Goal: Task Accomplishment & Management: Use online tool/utility

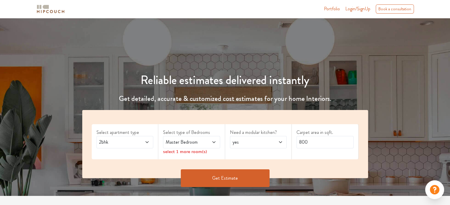
scroll to position [59, 0]
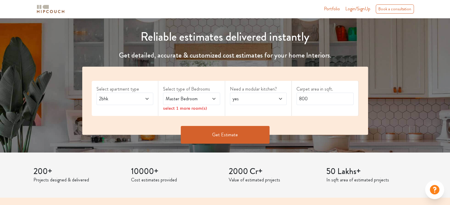
click at [145, 98] on icon at bounding box center [147, 99] width 5 height 5
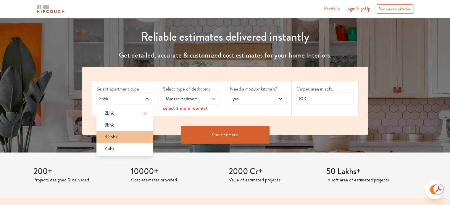
scroll to position [0, 0]
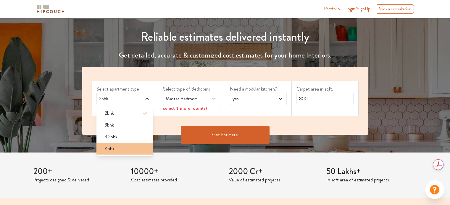
click at [119, 152] on div "4bhk" at bounding box center [126, 148] width 53 height 7
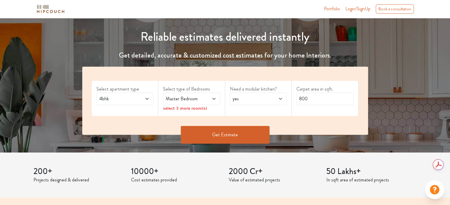
click at [214, 99] on icon at bounding box center [213, 99] width 5 height 5
click at [144, 100] on span at bounding box center [142, 98] width 13 height 7
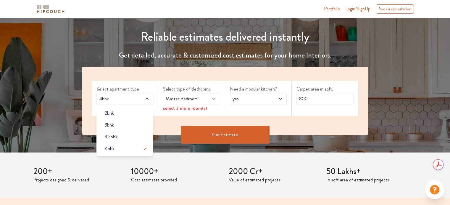
click at [213, 98] on icon at bounding box center [213, 99] width 5 height 5
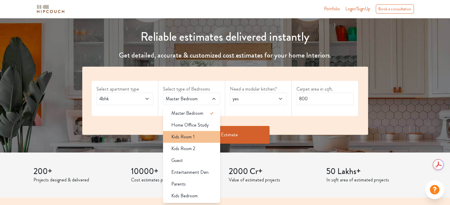
click at [206, 137] on div "Kids Room 1" at bounding box center [192, 137] width 53 height 7
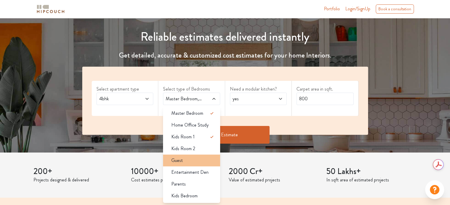
click at [204, 159] on div "Guest" at bounding box center [192, 160] width 53 height 7
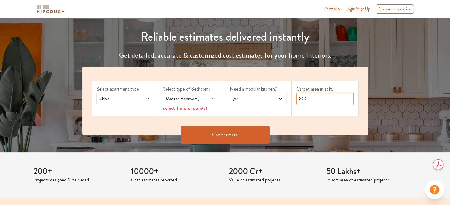
click at [312, 100] on input "800" at bounding box center [324, 99] width 57 height 12
type input "8"
type input "4700"
click at [249, 139] on button "Get Estimate" at bounding box center [225, 135] width 89 height 18
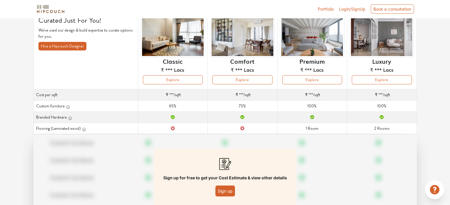
scroll to position [59, 0]
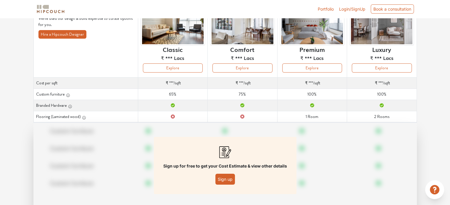
click at [232, 182] on button "Sign up" at bounding box center [225, 179] width 20 height 11
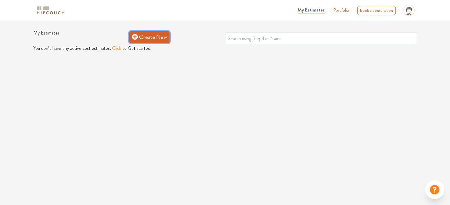
click at [159, 39] on link "Create New" at bounding box center [149, 37] width 40 height 12
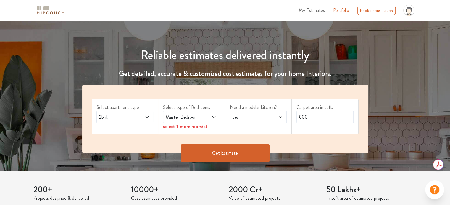
scroll to position [59, 0]
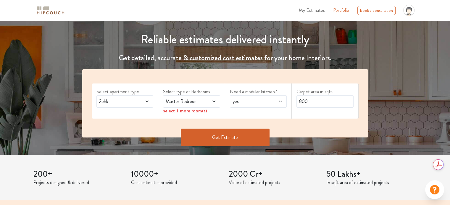
click at [144, 100] on span at bounding box center [142, 101] width 13 height 7
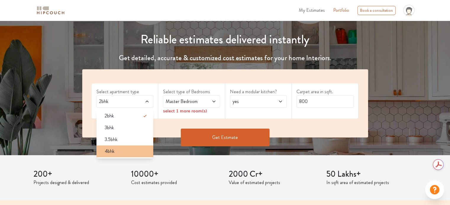
click at [134, 150] on div "4bhk" at bounding box center [126, 151] width 53 height 7
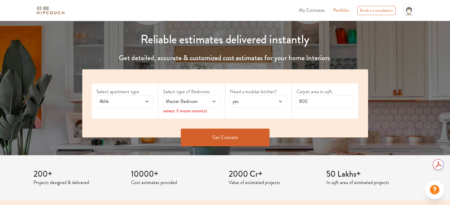
click at [213, 100] on icon at bounding box center [213, 101] width 5 height 5
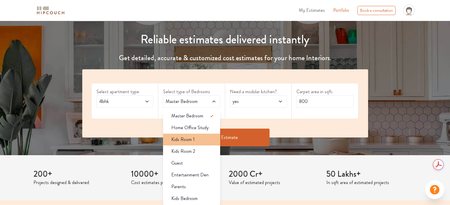
click at [209, 140] on div "Kids Room 1" at bounding box center [192, 139] width 53 height 7
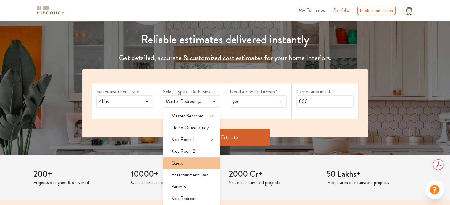
click at [203, 166] on div "Guest" at bounding box center [192, 163] width 53 height 7
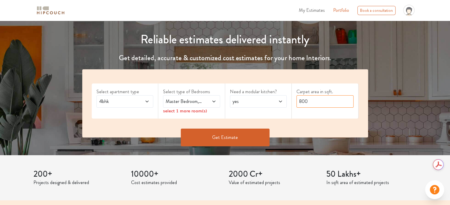
click at [312, 102] on input "800" at bounding box center [324, 101] width 57 height 12
type input "8"
type input "4700"
click at [242, 143] on button "Get Estimate" at bounding box center [225, 138] width 89 height 18
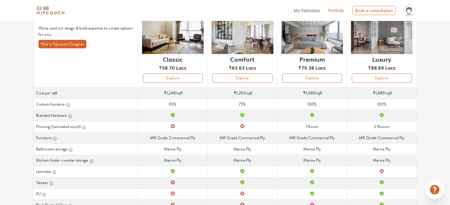
scroll to position [59, 0]
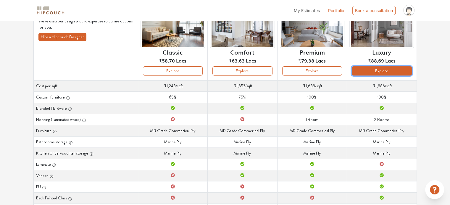
click at [368, 70] on button "Explore" at bounding box center [381, 71] width 60 height 9
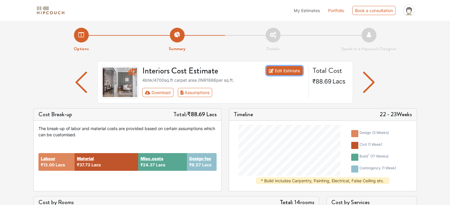
click at [285, 72] on link "Edit Estimate" at bounding box center [284, 70] width 36 height 9
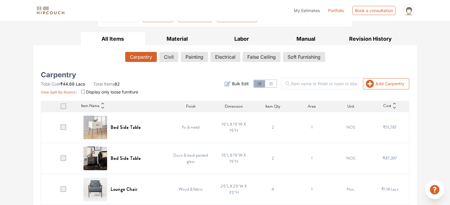
scroll to position [76, 0]
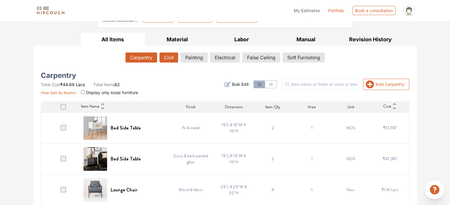
click at [173, 59] on button "Civil" at bounding box center [168, 58] width 19 height 10
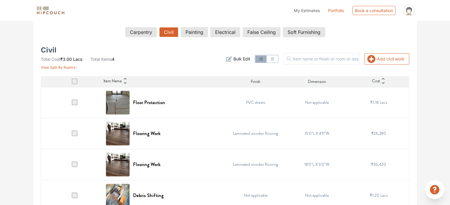
scroll to position [105, 0]
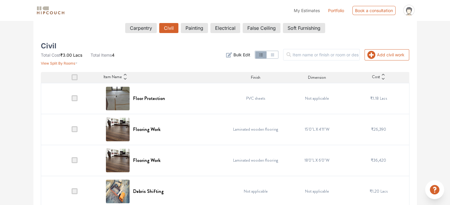
click at [73, 100] on span at bounding box center [75, 98] width 6 height 6
click at [72, 100] on input "checkbox" at bounding box center [72, 100] width 0 height 0
click at [77, 97] on span at bounding box center [75, 98] width 6 height 6
click at [72, 100] on input "checkbox" at bounding box center [72, 100] width 0 height 0
click at [74, 80] on span at bounding box center [75, 77] width 6 height 6
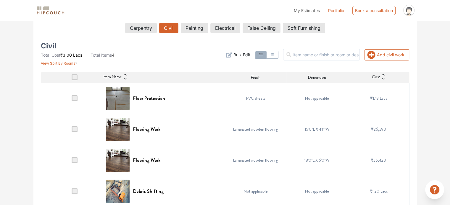
click at [72, 79] on input "checkbox" at bounding box center [72, 79] width 0 height 0
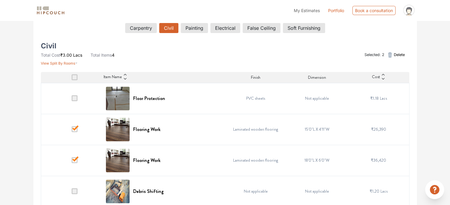
click at [73, 98] on span at bounding box center [75, 98] width 6 height 6
click at [72, 100] on input "checkbox" at bounding box center [72, 100] width 0 height 0
click at [74, 76] on span at bounding box center [75, 77] width 6 height 6
click at [72, 79] on input "checkbox" at bounding box center [72, 79] width 0 height 0
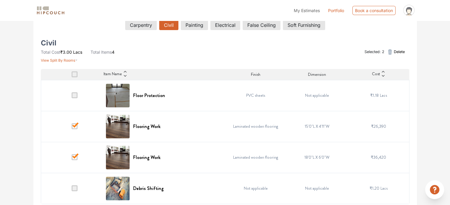
scroll to position [111, 0]
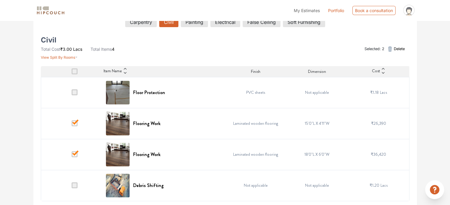
click at [73, 124] on span at bounding box center [75, 124] width 6 height 6
click at [72, 125] on input "checkbox" at bounding box center [72, 125] width 0 height 0
click at [76, 153] on span at bounding box center [75, 155] width 6 height 6
click at [72, 156] on input "checkbox" at bounding box center [72, 156] width 0 height 0
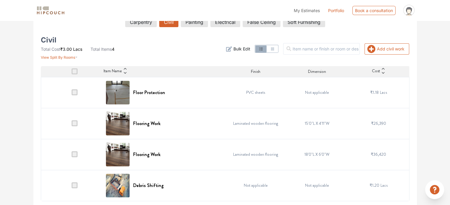
scroll to position [0, 0]
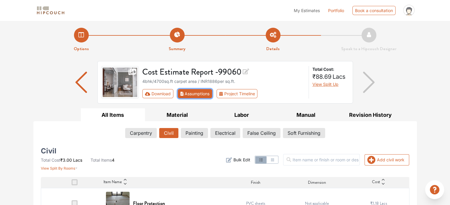
click at [206, 95] on button "Assumptions" at bounding box center [195, 93] width 35 height 9
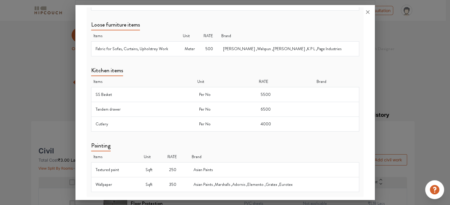
scroll to position [383, 0]
click at [398, 77] on div at bounding box center [225, 102] width 450 height 205
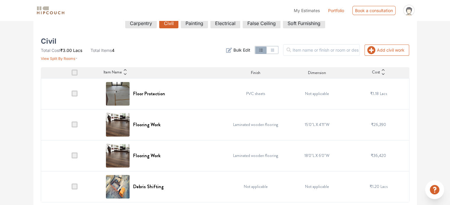
scroll to position [111, 0]
